Goal: Task Accomplishment & Management: Manage account settings

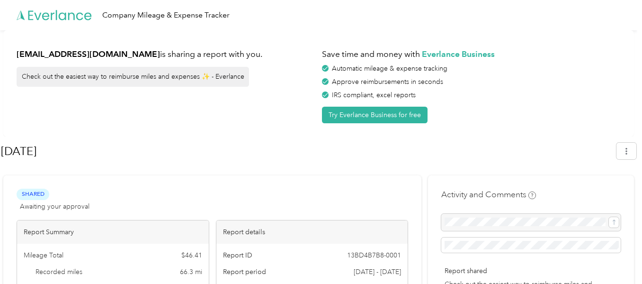
click at [30, 18] on icon at bounding box center [55, 15] width 76 height 54
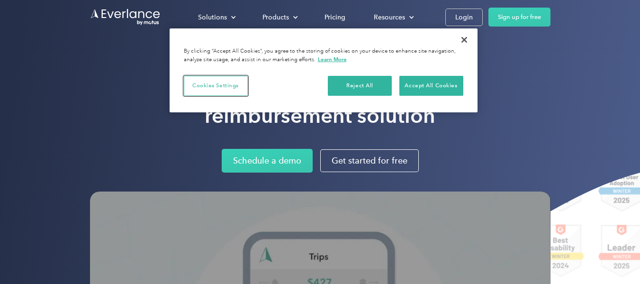
click at [214, 87] on button "Cookies Settings" at bounding box center [216, 86] width 64 height 20
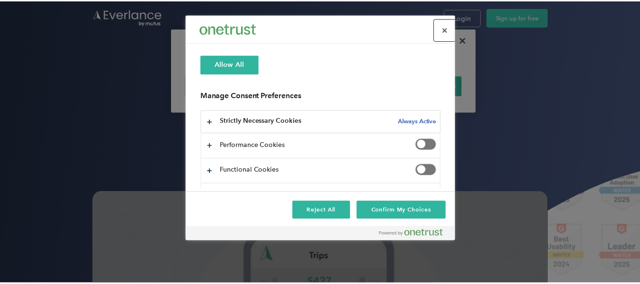
scroll to position [113, 0]
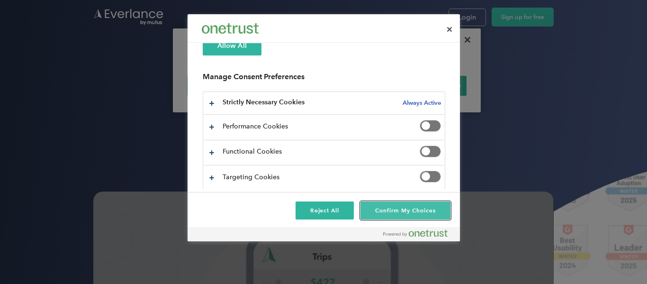
click at [405, 213] on button "Confirm My Choices" at bounding box center [404, 210] width 89 height 18
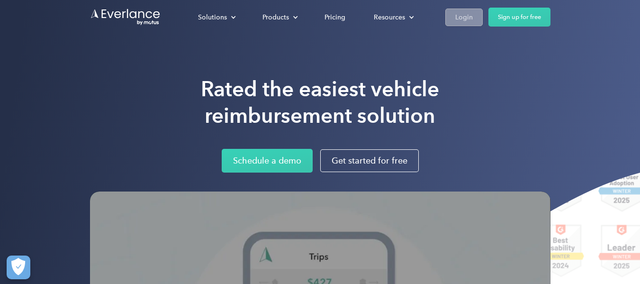
click at [466, 10] on link "Login" at bounding box center [463, 18] width 37 height 18
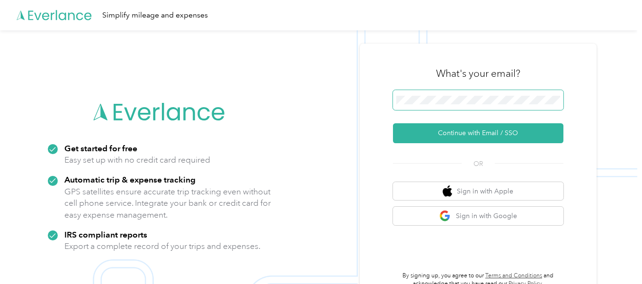
click at [393, 123] on button "Continue with Email / SSO" at bounding box center [478, 133] width 170 height 20
